Goal: Task Accomplishment & Management: Complete application form

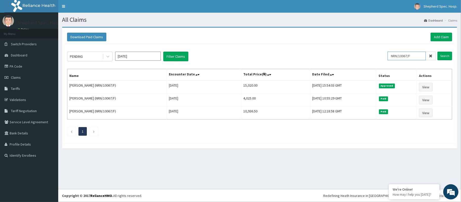
drag, startPoint x: 416, startPoint y: 56, endPoint x: 392, endPoint y: 56, distance: 24.1
click at [392, 56] on input "NRN/10067/F" at bounding box center [407, 56] width 38 height 9
paste input "RUY/10036/b"
click at [448, 57] on input "Search" at bounding box center [445, 56] width 15 height 9
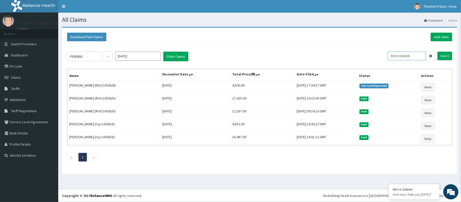
drag, startPoint x: 411, startPoint y: 56, endPoint x: 416, endPoint y: 57, distance: 5.1
click at [416, 57] on input "RUY/10036/b" at bounding box center [407, 56] width 38 height 9
click at [411, 56] on input "RUY/10036/a" at bounding box center [407, 56] width 38 height 9
type input "RUY/10036/A"
click at [447, 57] on input "Search" at bounding box center [445, 56] width 15 height 9
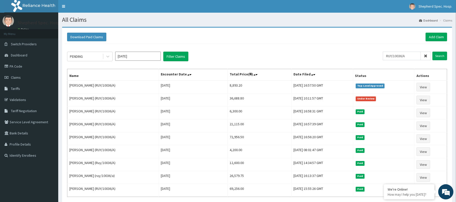
click at [429, 55] on span at bounding box center [426, 56] width 10 height 9
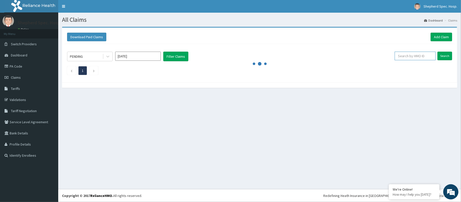
click at [412, 59] on input "text" at bounding box center [415, 56] width 41 height 9
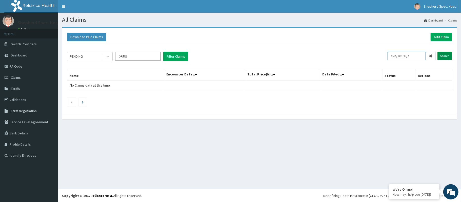
type input "skn/10193/a"
click at [450, 52] on input "Search" at bounding box center [445, 56] width 15 height 9
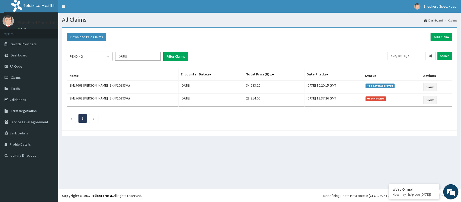
click at [431, 54] on icon at bounding box center [431, 56] width 4 height 4
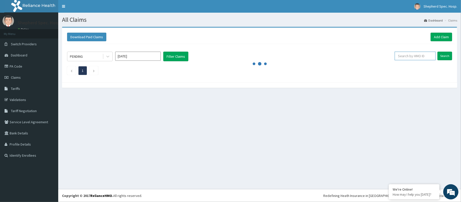
click at [408, 55] on input "text" at bounding box center [415, 56] width 41 height 9
paste input "pep/10412/a"
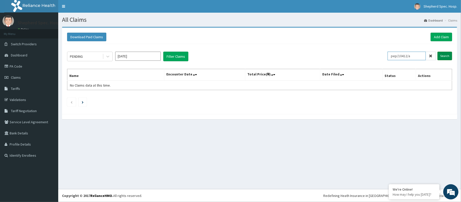
type input "pep/10412/a"
click at [442, 58] on input "Search" at bounding box center [445, 56] width 15 height 9
click at [415, 58] on input "pep/10412/a" at bounding box center [407, 56] width 38 height 9
click at [438, 52] on input "Search" at bounding box center [445, 56] width 15 height 9
click at [440, 39] on link "Add Claim" at bounding box center [442, 37] width 22 height 9
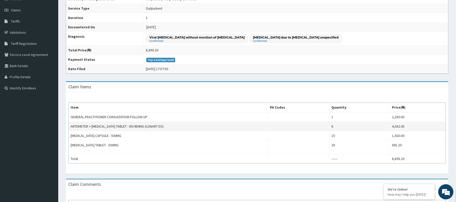
scroll to position [34, 0]
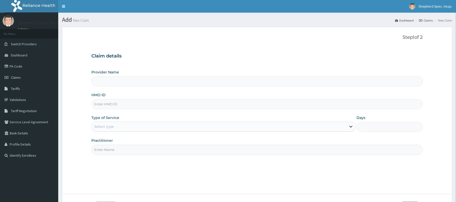
click at [147, 99] on div "HMO ID" at bounding box center [256, 100] width 331 height 17
click at [146, 104] on input "HMO ID" at bounding box center [256, 104] width 331 height 10
type input "Shepherd Specialist Hospital(festac)"
paste input "pep/10412/a"
type input "pep/10412/a"
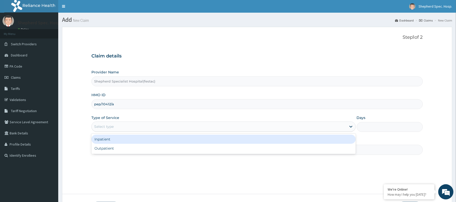
click at [137, 131] on div "Select type" at bounding box center [219, 127] width 255 height 8
drag, startPoint x: 127, startPoint y: 148, endPoint x: 129, endPoint y: 139, distance: 9.5
click at [129, 139] on div "Inpatient Outpatient" at bounding box center [223, 144] width 264 height 20
click at [129, 139] on div "Inpatient" at bounding box center [223, 139] width 264 height 9
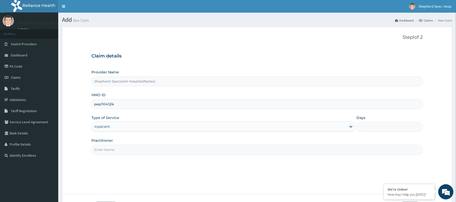
click at [124, 148] on input "Practitioner" at bounding box center [256, 150] width 331 height 10
drag, startPoint x: 111, startPoint y: 150, endPoint x: 72, endPoint y: 153, distance: 38.6
click at [72, 153] on form "Step 1 of 2 Claim details Provider Name Shepherd Specialist Hospital(festac) HM…" at bounding box center [257, 125] width 390 height 196
drag, startPoint x: 107, startPoint y: 150, endPoint x: 89, endPoint y: 150, distance: 18.0
click at [89, 150] on form "Step 1 of 2 Claim details Provider Name Shepherd Specialist Hospital(festac) HM…" at bounding box center [257, 125] width 390 height 196
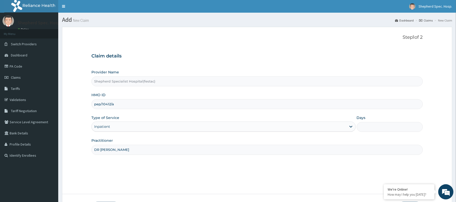
type input "DR CHRIS"
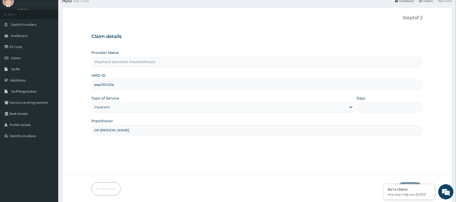
scroll to position [38, 0]
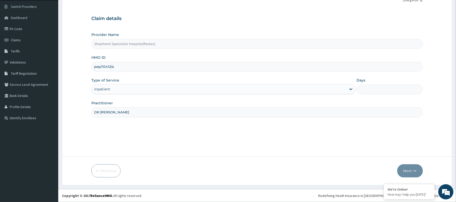
click at [365, 84] on div "Days" at bounding box center [390, 86] width 66 height 17
click at [364, 90] on input "Days" at bounding box center [390, 90] width 66 height 10
type input "2"
click at [407, 167] on button "Next" at bounding box center [410, 170] width 26 height 13
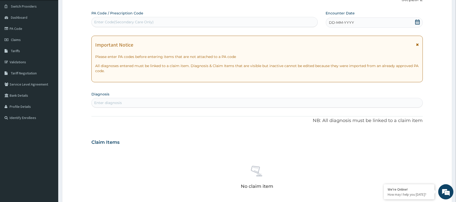
click at [157, 25] on div "Enter Code(Secondary Care Only)" at bounding box center [205, 22] width 226 height 8
paste input "PA/989A97"
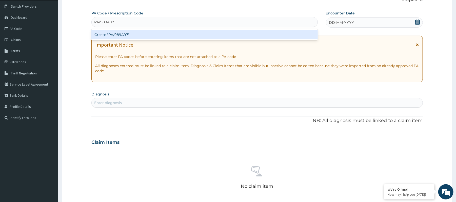
type input "PA/989A97"
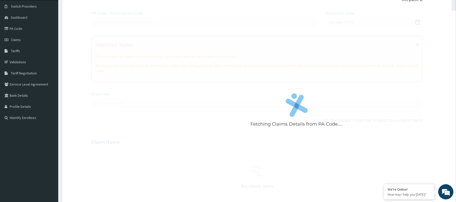
click at [187, 11] on div "Fetching Claims Details from PA Code..... PA Code / Prescription Code Enter Cod…" at bounding box center [256, 142] width 331 height 262
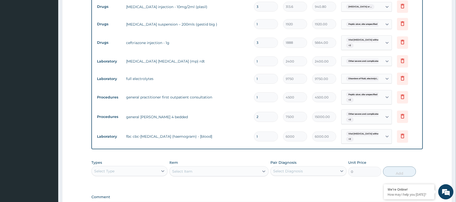
scroll to position [368, 0]
click at [160, 173] on icon at bounding box center [162, 170] width 5 height 5
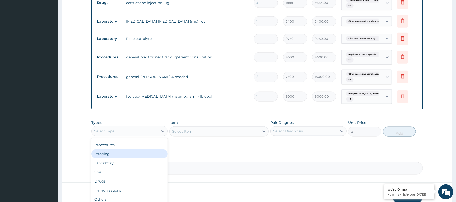
scroll to position [435, 0]
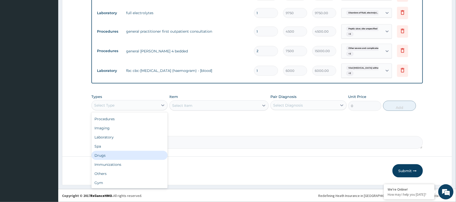
click at [123, 151] on div "Drugs" at bounding box center [129, 155] width 76 height 9
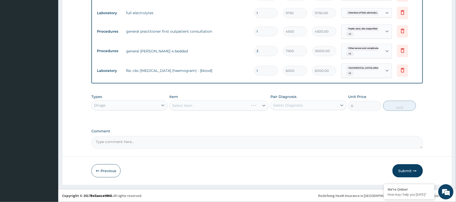
click at [238, 107] on div "Select Item" at bounding box center [218, 106] width 99 height 10
click at [242, 112] on div "Types Drugs Item Select Item Pair Diagnosis Select Diagnosis Unit Price 0 Add" at bounding box center [256, 103] width 331 height 22
click at [243, 108] on div "Select Item" at bounding box center [215, 106] width 90 height 8
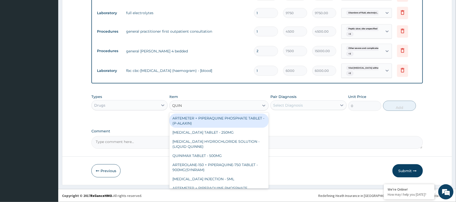
type input "QUINI"
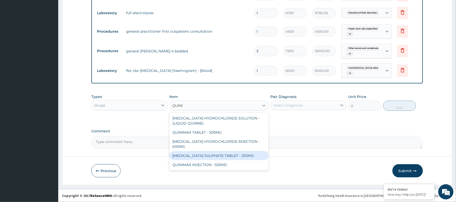
click at [236, 160] on div "QUINIMAX INJECTION - 500MG" at bounding box center [218, 164] width 99 height 9
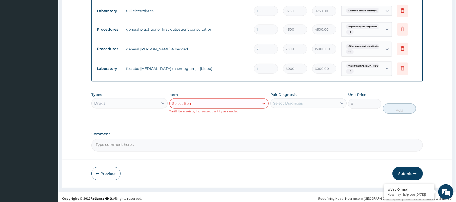
click at [188, 105] on div "Select Item" at bounding box center [182, 103] width 20 height 5
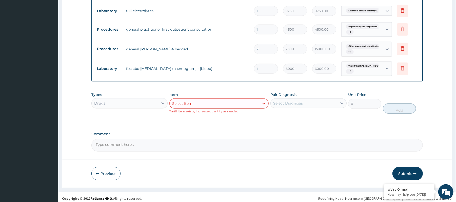
click at [250, 108] on div "Select Item" at bounding box center [215, 104] width 90 height 8
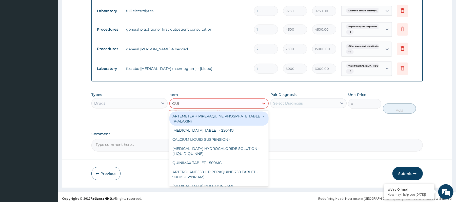
type input "QUIN"
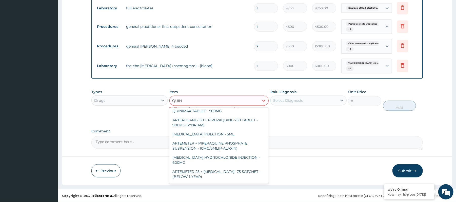
scroll to position [39, 0]
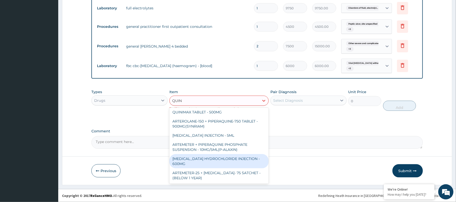
click at [237, 160] on div "QUININE HYDROCHLORIDE INJECTION - 600MG" at bounding box center [218, 161] width 99 height 14
type input "249.60000000000002"
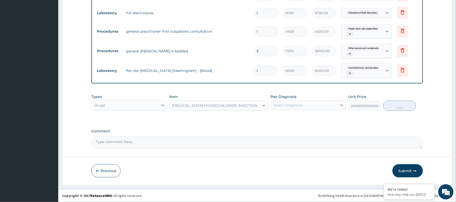
click at [312, 116] on div "Types Drugs Item QUININE HYDROCHLORIDE INJECTION - 600MG Pair Diagnosis Select …" at bounding box center [256, 106] width 331 height 29
click at [405, 173] on button "Submit" at bounding box center [408, 170] width 30 height 13
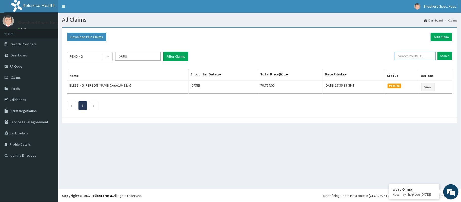
click at [423, 58] on input "text" at bounding box center [415, 56] width 41 height 9
drag, startPoint x: 414, startPoint y: 55, endPoint x: 382, endPoint y: 55, distance: 32.4
click at [382, 55] on div "PENDING [DATE] Filter Claims OLUSE Search" at bounding box center [259, 57] width 385 height 10
click at [438, 57] on input "Search" at bounding box center [445, 56] width 15 height 9
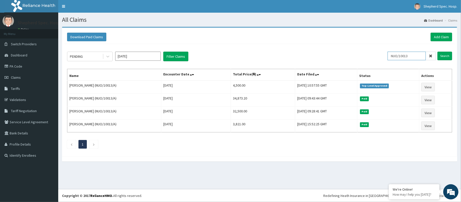
drag, startPoint x: 415, startPoint y: 52, endPoint x: 375, endPoint y: 51, distance: 40.5
click at [375, 51] on div "PENDING Oct 2025 Filter Claims NUO/10013 Search Name Encounter Date Total Price…" at bounding box center [260, 99] width 390 height 110
paste input "PPY/10111/A"
type input "PPY/10111/A"
click at [449, 57] on input "Search" at bounding box center [445, 56] width 15 height 9
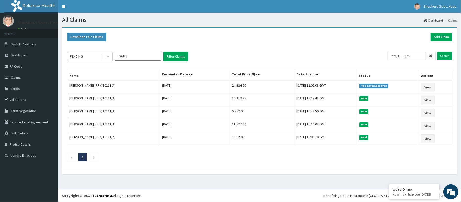
click at [432, 57] on icon at bounding box center [431, 56] width 4 height 4
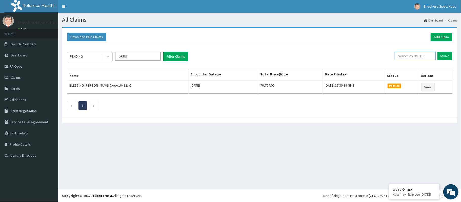
click at [403, 56] on input "text" at bounding box center [415, 56] width 41 height 9
click at [442, 54] on input "Search" at bounding box center [445, 56] width 15 height 9
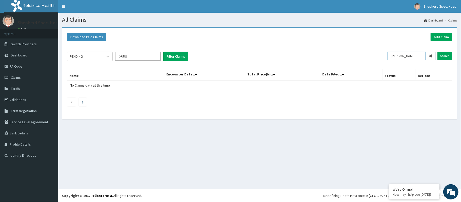
drag, startPoint x: 412, startPoint y: 53, endPoint x: 367, endPoint y: 53, distance: 44.3
click at [367, 53] on div "PENDING Oct 2025 Filter Claims mbagwu Search" at bounding box center [259, 57] width 385 height 10
paste input "FSO/10025/A"
type input "FSO/10025/A"
click at [442, 52] on input "Search" at bounding box center [445, 56] width 15 height 9
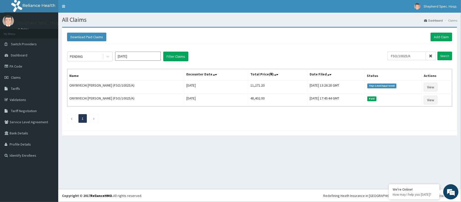
click at [430, 57] on icon at bounding box center [431, 56] width 4 height 4
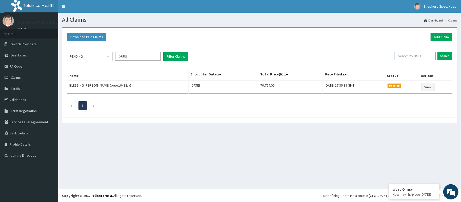
click at [413, 56] on input "text" at bounding box center [415, 56] width 41 height 9
paste input "CRH/10208/B"
type input "CRH/10208/B"
click at [452, 56] on div "PENDING Oct 2025 Filter Claims CRH/10208/B Search Name Encounter Date Total Pri…" at bounding box center [260, 79] width 390 height 71
click at [434, 56] on span at bounding box center [431, 56] width 10 height 9
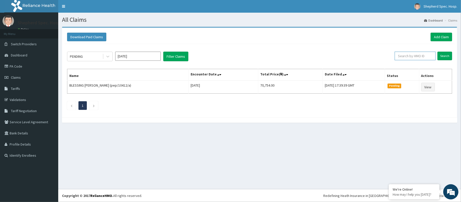
click at [418, 60] on input "text" at bounding box center [415, 56] width 41 height 9
paste input "CRH/10208/B"
type input "CRH/10208/B"
click at [444, 58] on input "Search" at bounding box center [445, 56] width 15 height 9
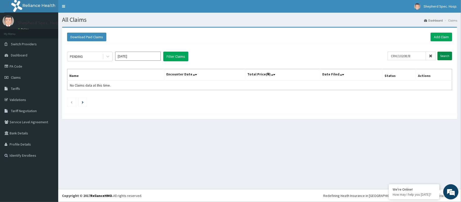
click at [441, 56] on input "Search" at bounding box center [445, 56] width 15 height 9
click at [448, 37] on link "Add Claim" at bounding box center [442, 37] width 22 height 9
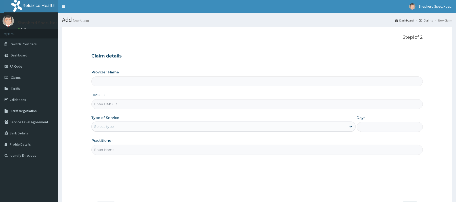
click at [118, 105] on input "HMO ID" at bounding box center [256, 104] width 331 height 10
paste input "CRH/10208/B"
type input "CRH/10208/B"
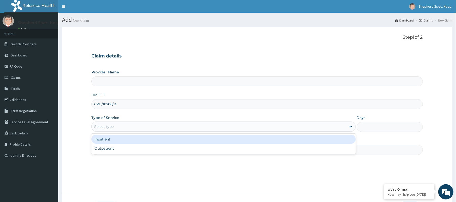
click at [108, 127] on div "Select type" at bounding box center [104, 126] width 20 height 5
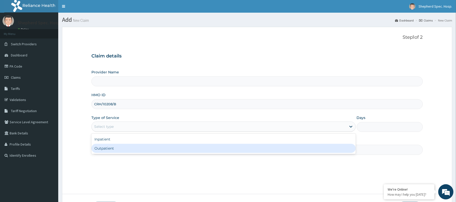
click at [104, 150] on div "Outpatient" at bounding box center [223, 148] width 264 height 9
type input "1"
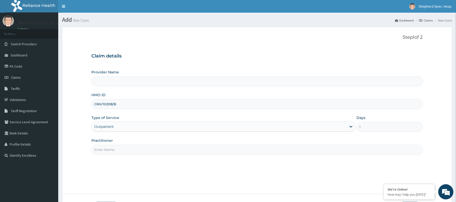
click at [109, 146] on input "Practitioner" at bounding box center [256, 150] width 331 height 10
type input "Shepherd Specialist Hospital(festac)"
drag, startPoint x: 114, startPoint y: 148, endPoint x: 91, endPoint y: 149, distance: 23.8
click at [91, 149] on form "Step 1 of 2 Claim details Provider Name Shepherd Specialist Hospital(festac) HM…" at bounding box center [257, 125] width 390 height 196
type input "[PERSON_NAME]"
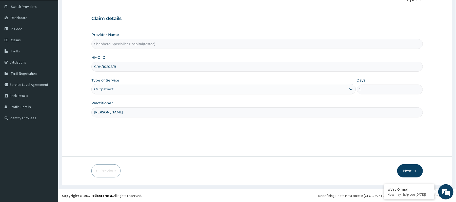
click at [395, 172] on div "Previous Next" at bounding box center [256, 170] width 331 height 13
click at [422, 171] on button "Next" at bounding box center [410, 170] width 26 height 13
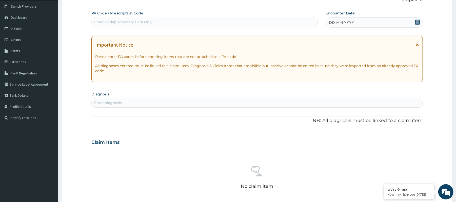
click at [207, 25] on div "Enter Code(Secondary Care Only)" at bounding box center [205, 22] width 226 height 8
paste input "PA/659192"
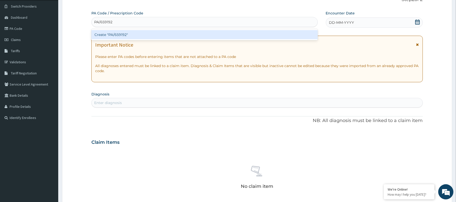
type input "PA/659192"
click at [220, 11] on div "PA Code / Prescription Code option Create "PA/659192" focused, 1 of 1. 1 result…" at bounding box center [256, 142] width 331 height 262
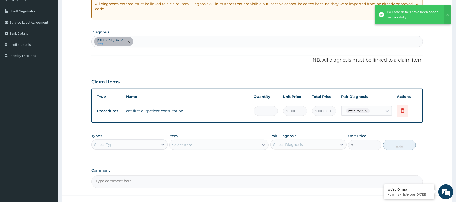
scroll to position [105, 0]
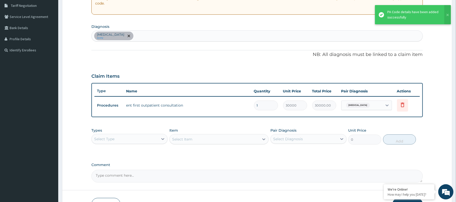
click at [151, 133] on div "Types Select Type" at bounding box center [129, 136] width 76 height 17
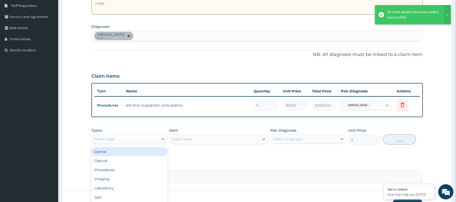
click at [150, 138] on div "Select Type" at bounding box center [125, 139] width 67 height 8
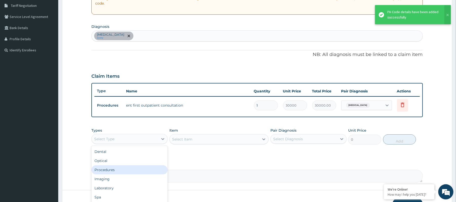
click at [154, 169] on div "Procedures" at bounding box center [129, 169] width 76 height 9
click at [209, 139] on div "Select Item" at bounding box center [218, 139] width 99 height 10
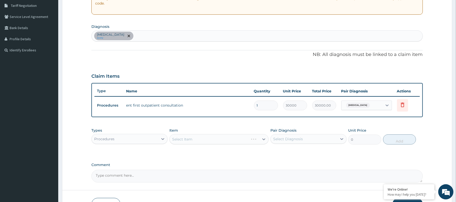
click at [216, 140] on div "Select Item" at bounding box center [218, 139] width 99 height 10
click at [216, 140] on div "Select Item" at bounding box center [215, 139] width 90 height 8
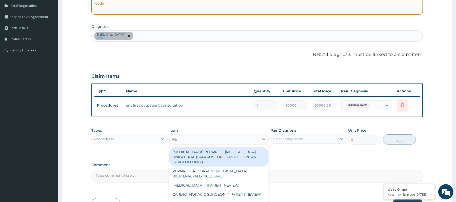
type input "REG"
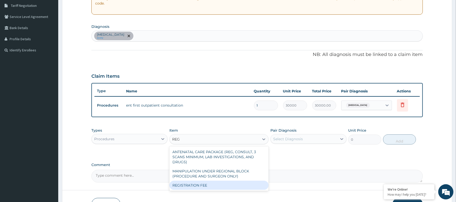
click at [208, 186] on div "REGISTRATION FEE" at bounding box center [218, 185] width 99 height 9
type input "3000"
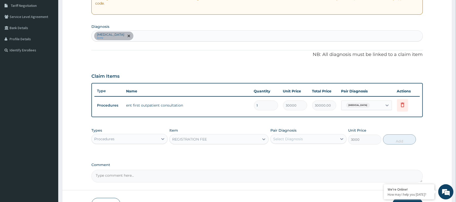
drag, startPoint x: 297, startPoint y: 148, endPoint x: 307, endPoint y: 140, distance: 12.6
click at [298, 147] on div "Types Procedures Item option REGISTRATION FEE, selected. Select is focused ,typ…" at bounding box center [256, 139] width 331 height 29
click at [307, 140] on div "Select Diagnosis" at bounding box center [304, 139] width 67 height 8
click at [306, 156] on div "[MEDICAL_DATA]" at bounding box center [309, 152] width 76 height 10
checkbox input "true"
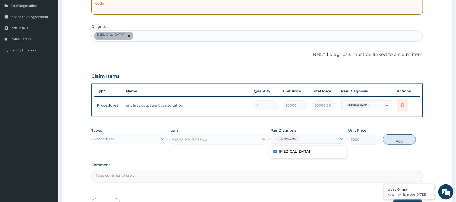
click at [409, 141] on button "Add" at bounding box center [399, 140] width 33 height 10
type input "0"
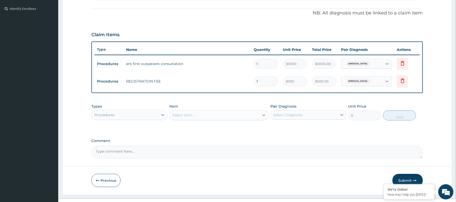
scroll to position [157, 0]
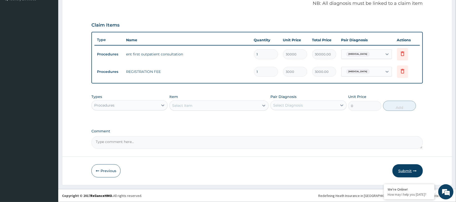
click at [415, 174] on button "Submit" at bounding box center [408, 170] width 30 height 13
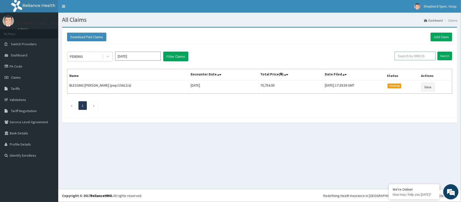
click at [423, 55] on input "text" at bounding box center [415, 56] width 41 height 9
paste input "PA/659192"
drag, startPoint x: 412, startPoint y: 55, endPoint x: 372, endPoint y: 57, distance: 39.8
click at [372, 57] on div "PENDING [DATE] Filter Claims PA/659192 Search" at bounding box center [259, 57] width 385 height 10
paste input "GCM/10007/A"
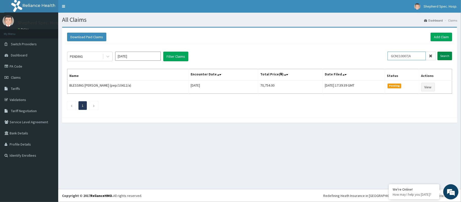
type input "GCM/10007/A"
click at [440, 58] on input "Search" at bounding box center [445, 56] width 15 height 9
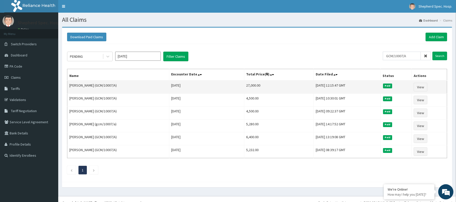
drag, startPoint x: 122, startPoint y: 85, endPoint x: 68, endPoint y: 85, distance: 53.7
click at [68, 85] on td "[PERSON_NAME] (GCM/10007/A)" at bounding box center [118, 87] width 102 height 13
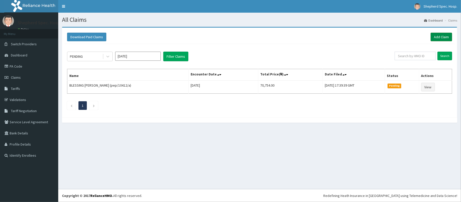
drag, startPoint x: 0, startPoint y: 0, endPoint x: 448, endPoint y: 34, distance: 449.6
click at [448, 34] on link "Add Claim" at bounding box center [442, 37] width 22 height 9
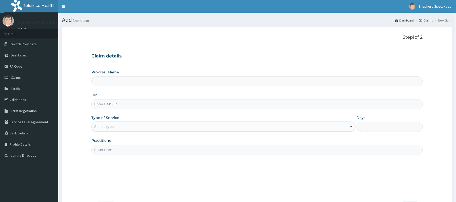
click at [117, 106] on input "HMO ID" at bounding box center [256, 104] width 331 height 10
paste input "CRH/10208/B"
type input "CRH/10208/B"
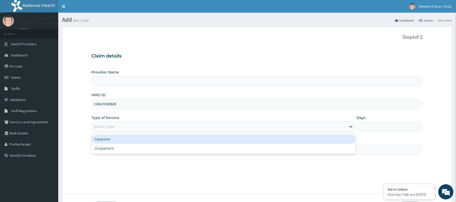
click at [110, 128] on div "Select type" at bounding box center [104, 126] width 20 height 5
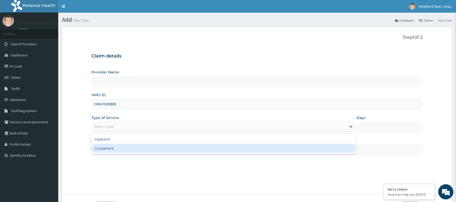
click at [107, 146] on div "Outpatient" at bounding box center [223, 148] width 264 height 9
type input "1"
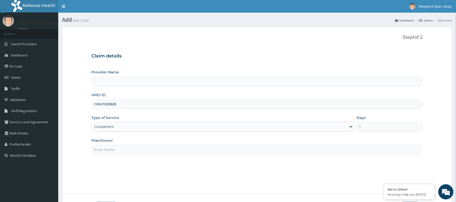
type input "Shepherd Specialist Hospital(festac)"
click at [105, 148] on input "Practitioner" at bounding box center [256, 150] width 331 height 10
type input "DR ASOEGWU"
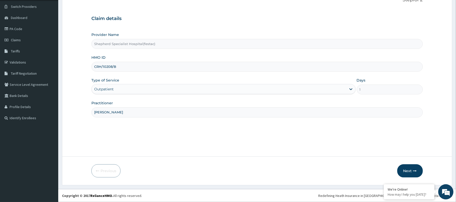
scroll to position [38, 0]
click at [406, 172] on button "Next" at bounding box center [410, 170] width 26 height 13
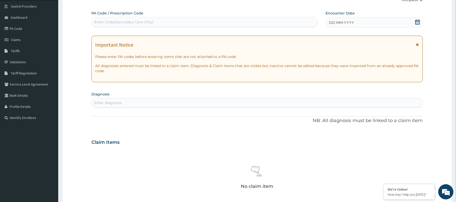
scroll to position [0, 0]
click at [211, 23] on div "Enter Code(Secondary Care Only)" at bounding box center [205, 22] width 226 height 8
paste input "PA/2D2075"
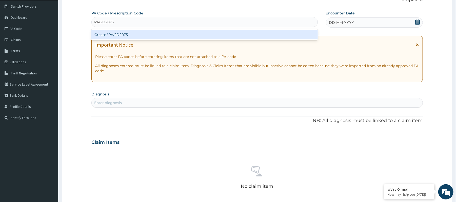
type input "PA/2D2075"
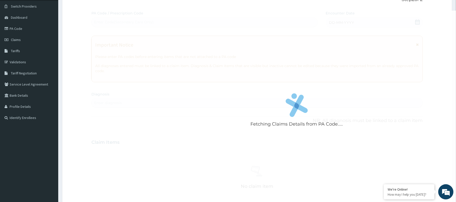
click at [219, 14] on div "Fetching Claims Details from PA Code..... PA Code / Prescription Code Enter Cod…" at bounding box center [256, 142] width 331 height 262
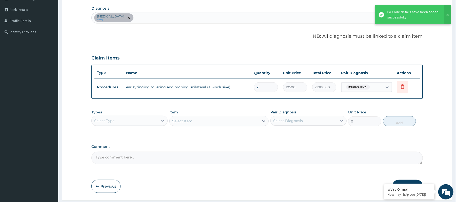
scroll to position [139, 0]
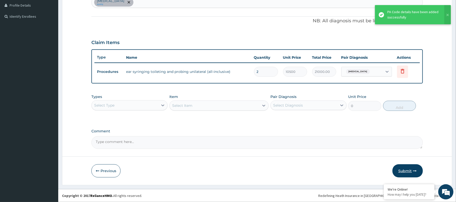
click at [401, 169] on button "Submit" at bounding box center [408, 170] width 30 height 13
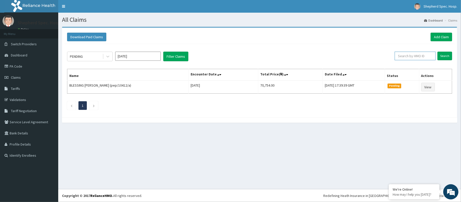
click at [421, 57] on input "text" at bounding box center [415, 56] width 41 height 9
paste input "nzt/10022/a"
type input "nzt/10022/a"
click at [454, 57] on div "PENDING [DATE] Filter Claims nzt/10022/a Search Name Encounter Date Total Price…" at bounding box center [260, 79] width 390 height 71
click at [446, 56] on input "Search" at bounding box center [445, 56] width 15 height 9
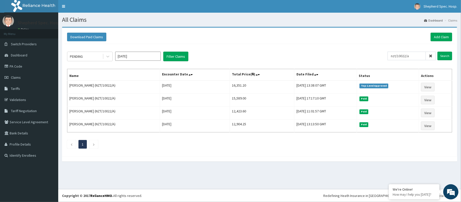
click at [429, 57] on icon at bounding box center [431, 56] width 4 height 4
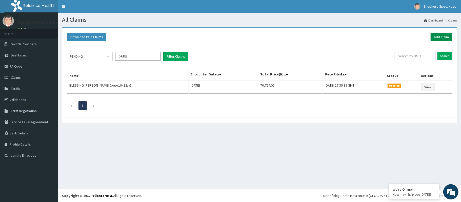
click at [437, 37] on link "Add Claim" at bounding box center [442, 37] width 22 height 9
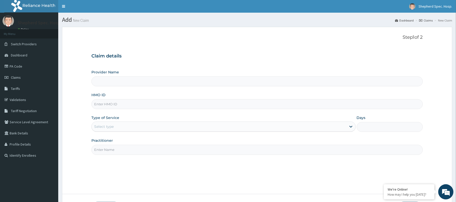
type input "Shepherd Specialist Hospital(festac)"
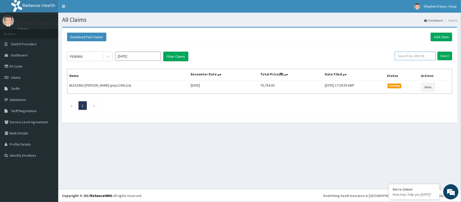
click at [430, 60] on input "text" at bounding box center [415, 56] width 41 height 9
click at [439, 55] on input "Search" at bounding box center [445, 56] width 15 height 9
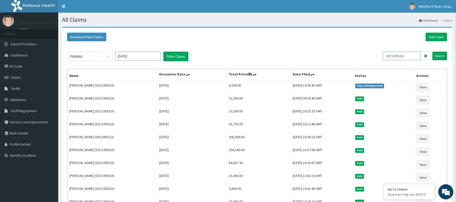
drag, startPoint x: 414, startPoint y: 59, endPoint x: 374, endPoint y: 57, distance: 40.1
click at [374, 57] on div "PENDING Oct 2025 Filter Claims SLT/10053/A Search" at bounding box center [257, 57] width 380 height 10
paste input "GCM/10007"
type input "GCM/10007/A"
click at [437, 55] on input "Search" at bounding box center [440, 56] width 15 height 9
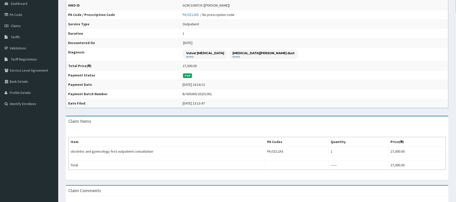
scroll to position [101, 0]
